Goal: Register for event/course

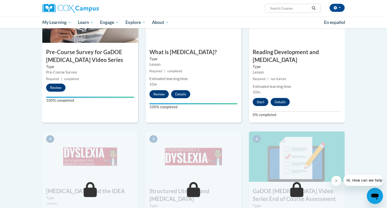
scroll to position [146, 0]
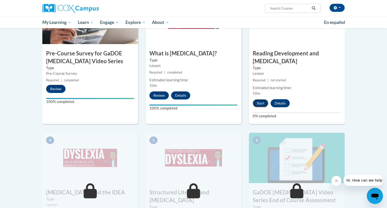
click at [261, 99] on button "Start" at bounding box center [261, 103] width 16 height 8
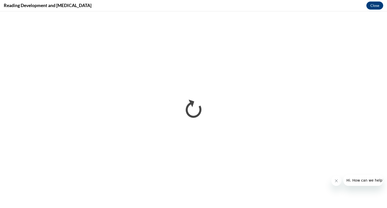
scroll to position [0, 0]
click at [339, 181] on button "Close message from company" at bounding box center [336, 181] width 10 height 10
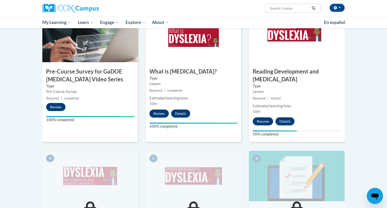
scroll to position [127, 0]
click at [264, 118] on button "Resume" at bounding box center [263, 122] width 20 height 8
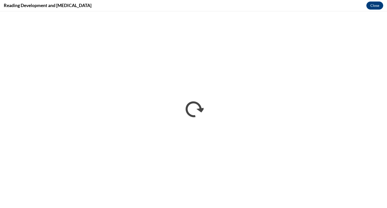
scroll to position [0, 0]
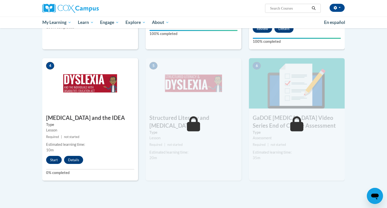
scroll to position [220, 0]
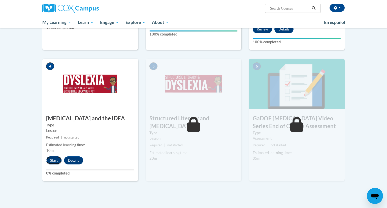
click at [56, 157] on button "Start" at bounding box center [54, 161] width 16 height 8
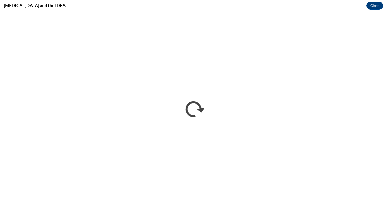
scroll to position [0, 0]
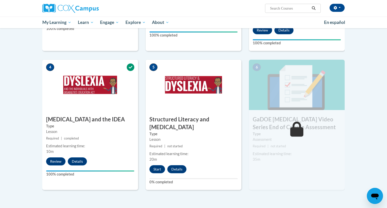
scroll to position [220, 0]
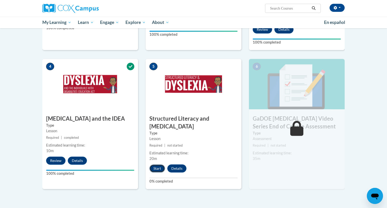
click at [155, 165] on button "Start" at bounding box center [157, 169] width 16 height 8
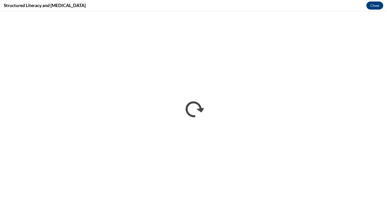
scroll to position [0, 0]
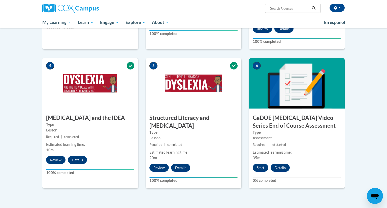
scroll to position [226, 0]
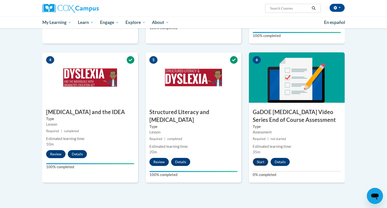
click at [259, 158] on button "Start" at bounding box center [261, 162] width 16 height 8
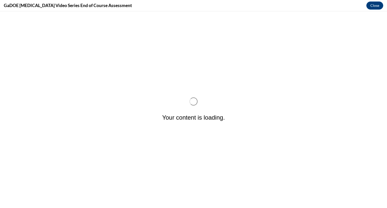
scroll to position [0, 0]
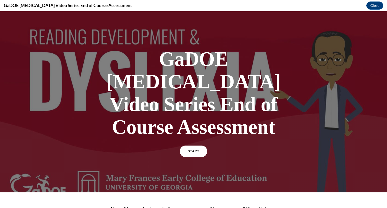
click at [198, 146] on link "START" at bounding box center [193, 152] width 27 height 12
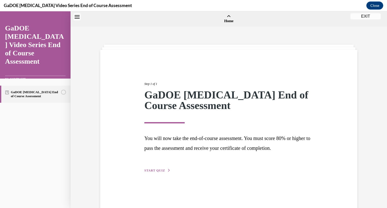
scroll to position [16, 0]
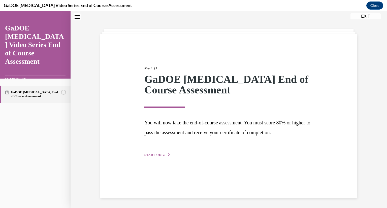
click at [161, 155] on span "START QUIZ" at bounding box center [154, 155] width 21 height 4
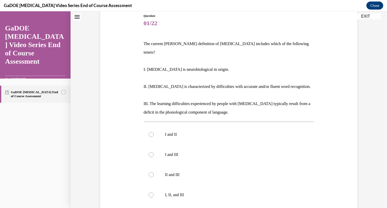
scroll to position [81, 0]
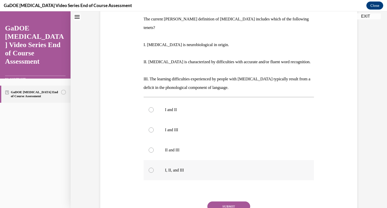
click at [166, 166] on label "I, II, and III" at bounding box center [229, 170] width 171 height 20
click at [154, 168] on input "I, II, and III" at bounding box center [151, 170] width 5 height 5
radio input "true"
click at [231, 202] on button "SUBMIT" at bounding box center [228, 207] width 43 height 10
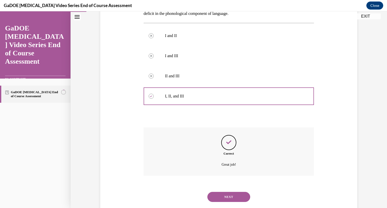
scroll to position [158, 0]
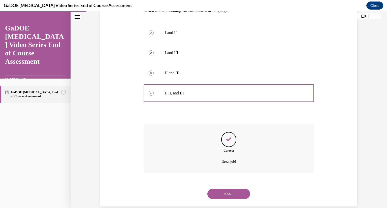
click at [226, 189] on button "NEXT" at bounding box center [228, 194] width 43 height 10
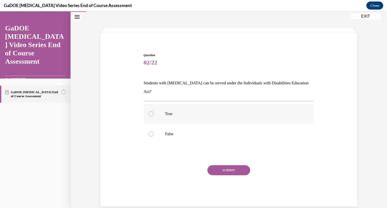
click at [168, 111] on p "True" at bounding box center [233, 113] width 137 height 5
click at [154, 111] on input "True" at bounding box center [151, 113] width 5 height 5
radio input "true"
click at [230, 166] on button "SUBMIT" at bounding box center [228, 170] width 43 height 10
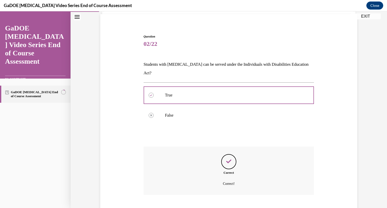
scroll to position [58, 0]
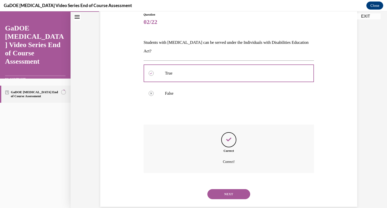
click at [231, 189] on button "NEXT" at bounding box center [228, 194] width 43 height 10
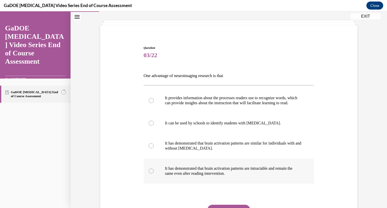
scroll to position [26, 0]
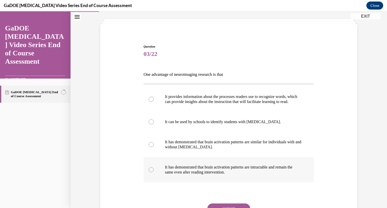
click at [212, 157] on label "It has demonstrated that brain activation patterns are similar for individuals …" at bounding box center [229, 144] width 171 height 25
click at [154, 147] on input "It has demonstrated that brain activation patterns are similar for individuals …" at bounding box center [151, 144] width 5 height 5
radio input "true"
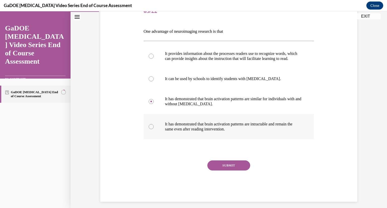
scroll to position [69, 0]
click at [233, 171] on button "SUBMIT" at bounding box center [228, 166] width 43 height 10
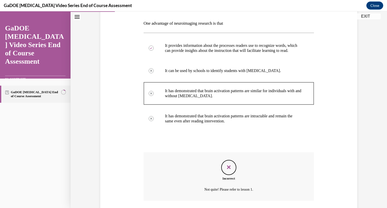
scroll to position [76, 0]
click at [250, 47] on p "It provides information about the processes readers use to recognize words, whi…" at bounding box center [233, 49] width 137 height 10
click at [226, 172] on icon "Feedback" at bounding box center [229, 168] width 8 height 8
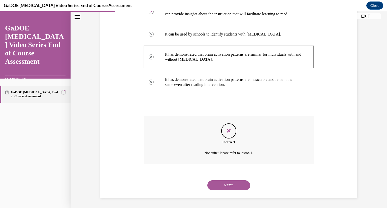
scroll to position [117, 0]
click at [227, 190] on button "NEXT" at bounding box center [228, 185] width 43 height 10
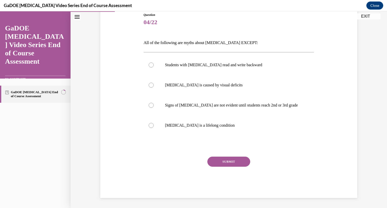
scroll to position [56, 0]
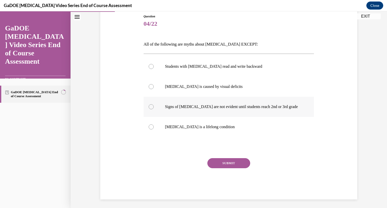
click at [179, 113] on label "Signs of dyslexia are not evident until students reach 2nd or 3rd grade" at bounding box center [229, 107] width 171 height 20
click at [154, 109] on input "Signs of dyslexia are not evident until students reach 2nd or 3rd grade" at bounding box center [151, 106] width 5 height 5
radio input "true"
click at [232, 165] on button "SUBMIT" at bounding box center [228, 163] width 43 height 10
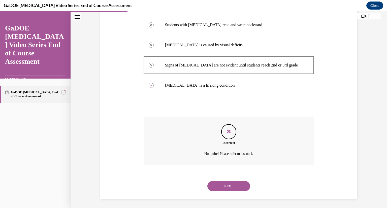
scroll to position [98, 0]
click at [231, 187] on button "NEXT" at bounding box center [228, 186] width 43 height 10
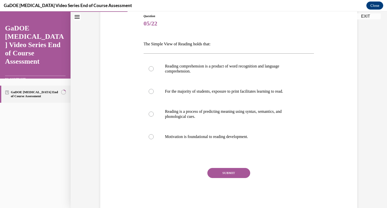
click at [372, 19] on button "EXIT" at bounding box center [366, 16] width 30 height 6
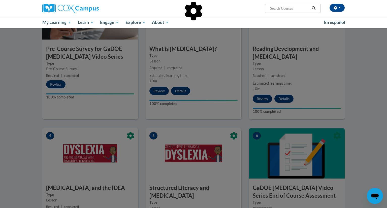
scroll to position [150, 0]
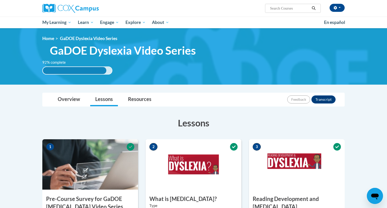
click at [292, 10] on input "Search..." at bounding box center [290, 8] width 40 height 6
type input "teaching writing"
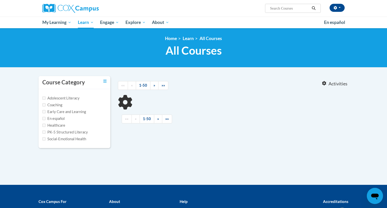
type input "teaching writing"
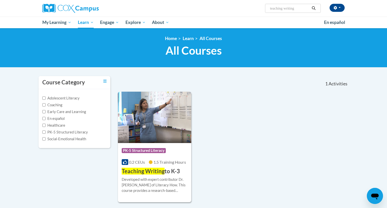
scroll to position [13, 0]
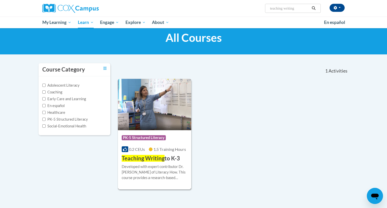
click at [157, 157] on span "Teaching Writing" at bounding box center [143, 158] width 43 height 7
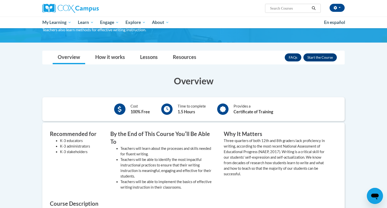
scroll to position [53, 0]
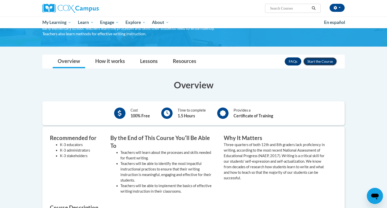
click at [326, 61] on button "Enroll" at bounding box center [320, 61] width 34 height 8
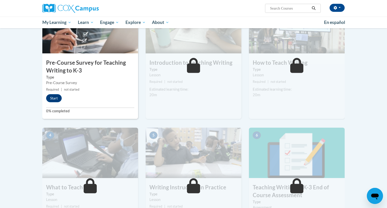
scroll to position [127, 0]
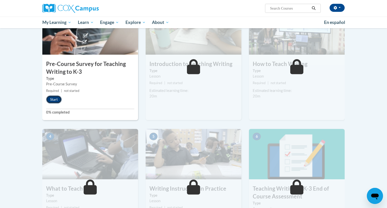
click at [54, 100] on button "Start" at bounding box center [54, 100] width 16 height 8
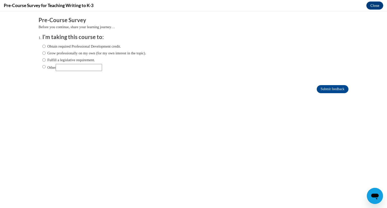
scroll to position [0, 0]
click at [55, 54] on label "Grow professionally on my own (for my own interest in the topic)." at bounding box center [94, 53] width 104 height 6
click at [46, 54] on input "Grow professionally on my own (for my own interest in the topic)." at bounding box center [43, 53] width 3 height 6
radio input "true"
click at [337, 91] on input "Submit feedback" at bounding box center [333, 89] width 32 height 8
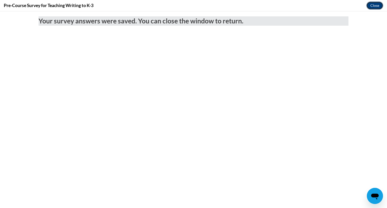
click at [379, 7] on button "Close" at bounding box center [375, 6] width 17 height 8
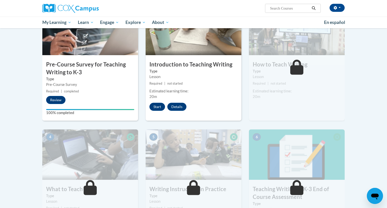
scroll to position [125, 0]
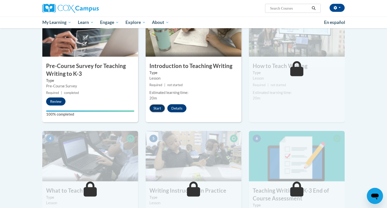
click at [162, 105] on button "Start" at bounding box center [157, 108] width 16 height 8
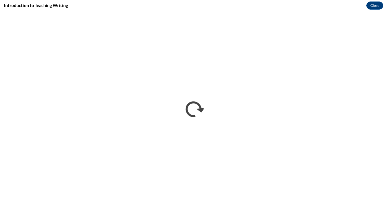
scroll to position [0, 0]
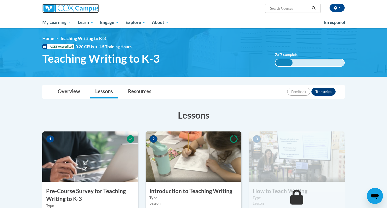
click at [58, 8] on img at bounding box center [70, 8] width 56 height 9
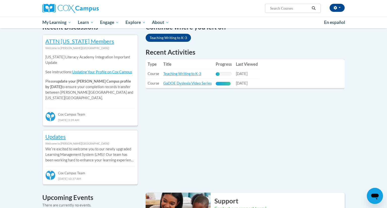
scroll to position [163, 0]
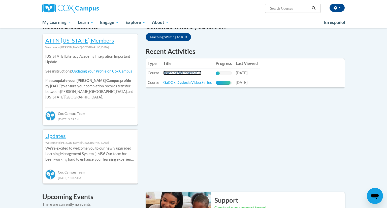
click at [190, 74] on link "Teaching Writing to K-3" at bounding box center [182, 73] width 38 height 4
